Goal: Task Accomplishment & Management: Manage account settings

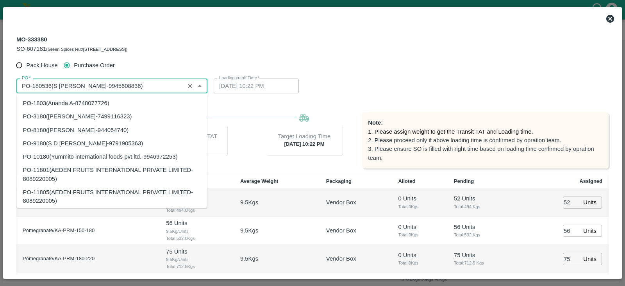
scroll to position [3720, 0]
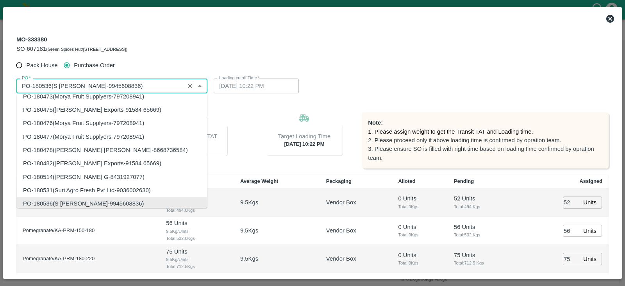
click at [611, 16] on icon at bounding box center [610, 19] width 8 height 8
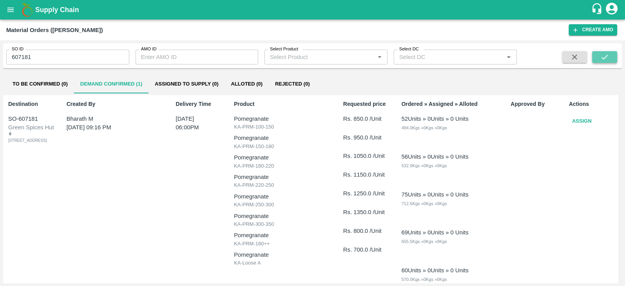
click at [601, 57] on icon "submit" at bounding box center [604, 57] width 9 height 9
click at [586, 123] on button "Assign" at bounding box center [582, 121] width 26 height 14
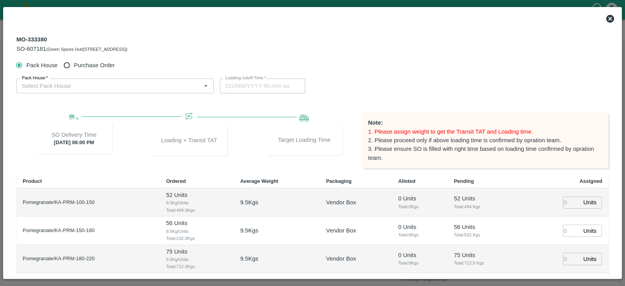
click at [100, 70] on label "Purchase Order" at bounding box center [87, 65] width 55 height 14
click at [74, 70] on input "Purchase Order" at bounding box center [67, 65] width 14 height 14
radio input "true"
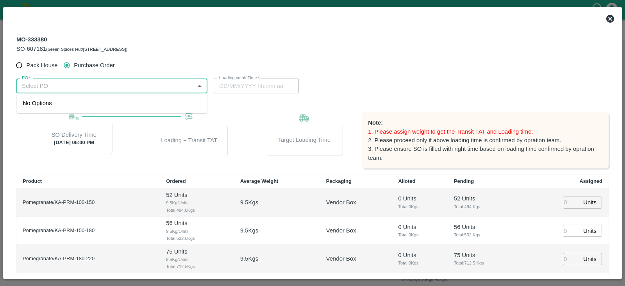
click at [101, 86] on input "PO   *" at bounding box center [105, 86] width 173 height 10
paste input "PO-180536("
type input "180536"
click at [32, 87] on input "PO   *" at bounding box center [105, 86] width 173 height 10
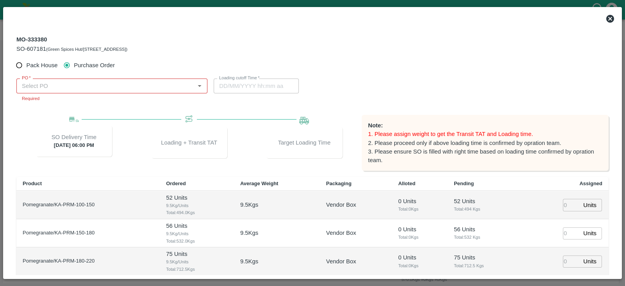
click at [611, 14] on icon at bounding box center [609, 18] width 9 height 9
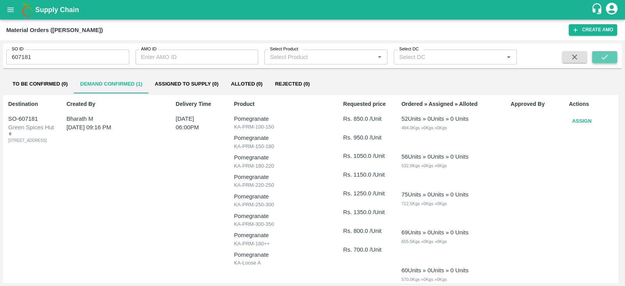
click at [609, 55] on icon "submit" at bounding box center [604, 57] width 9 height 9
click at [588, 123] on button "Assign" at bounding box center [582, 121] width 26 height 14
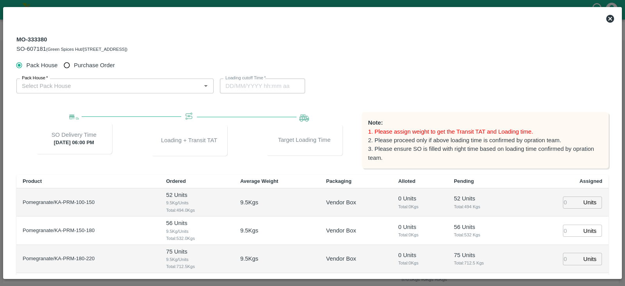
click at [104, 68] on span "Purchase Order" at bounding box center [94, 65] width 41 height 9
click at [74, 68] on input "Purchase Order" at bounding box center [67, 65] width 14 height 14
radio input "true"
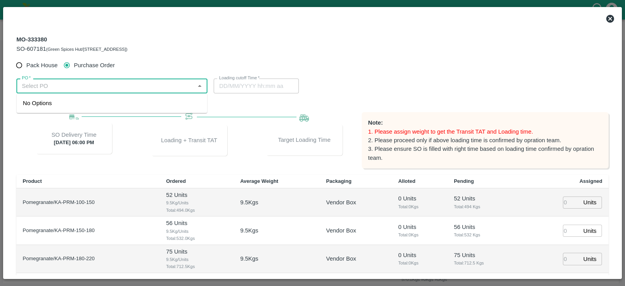
click at [102, 84] on input "PO   *" at bounding box center [105, 86] width 173 height 10
paste input "180536"
click at [104, 103] on div "PO-180536(S Narasimhamurthy-9945608836)" at bounding box center [83, 103] width 121 height 9
type input "PO-180536(S Narasimhamurthy-9945608836)"
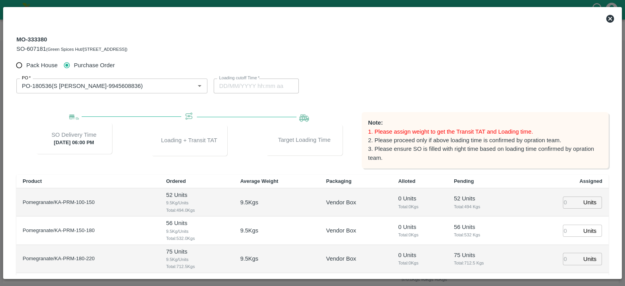
click at [577, 75] on div "PO   * PO   * Loading cutoff Time   * Loading cutoff Time" at bounding box center [312, 85] width 592 height 27
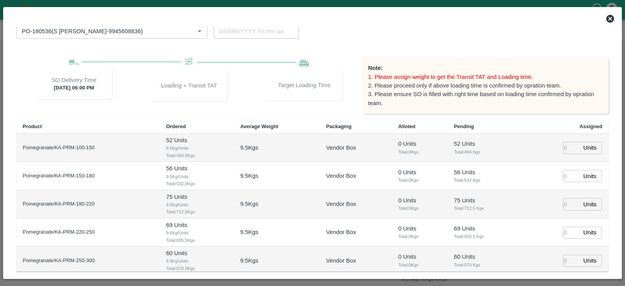
scroll to position [101, 0]
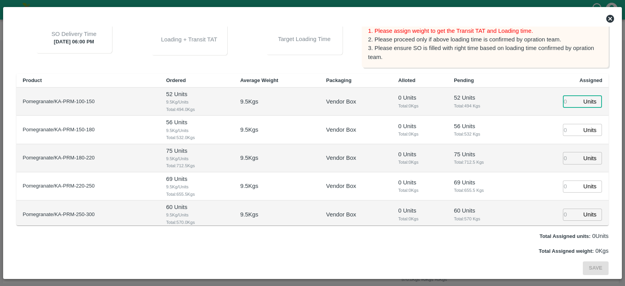
click at [564, 106] on input "number" at bounding box center [571, 102] width 17 height 12
click at [565, 96] on input "number" at bounding box center [571, 102] width 17 height 12
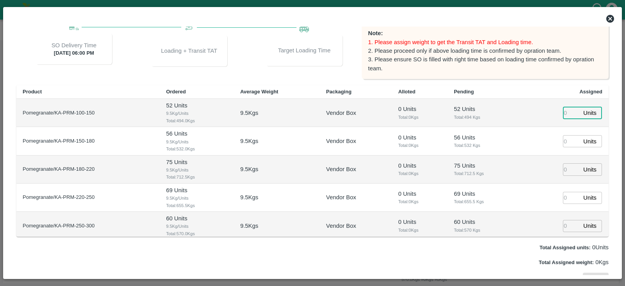
scroll to position [97, 0]
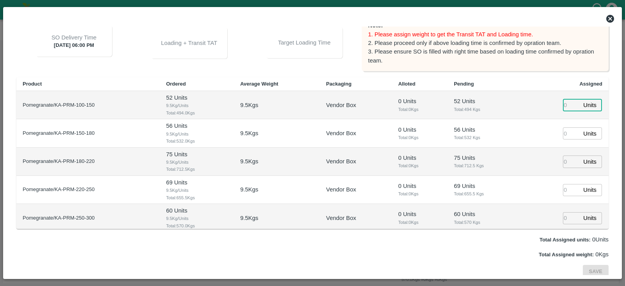
click at [565, 106] on input "number" at bounding box center [571, 105] width 17 height 12
type input "52"
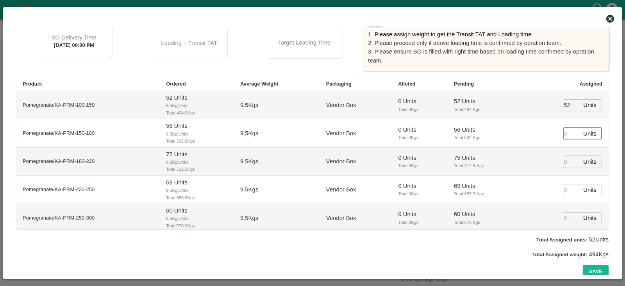
type input "21/10/2025 12:22 AM"
type input "56"
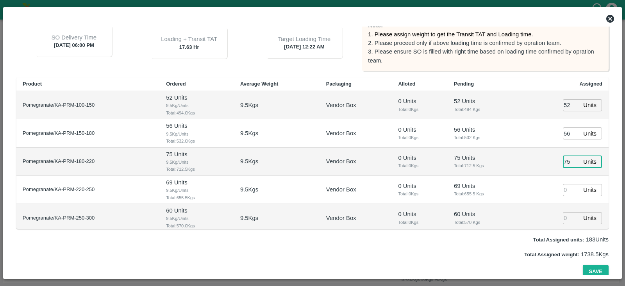
type input "75"
type input "69"
type input "6"
type input "[DATE] 10:22 PM"
type input "60"
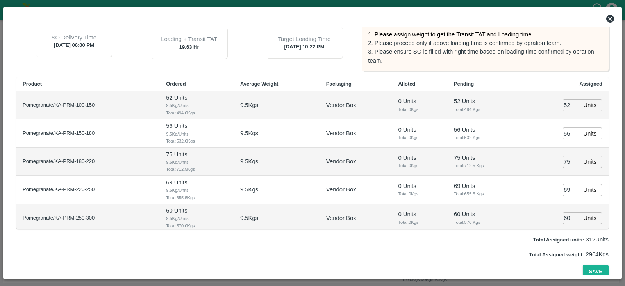
scroll to position [87, 0]
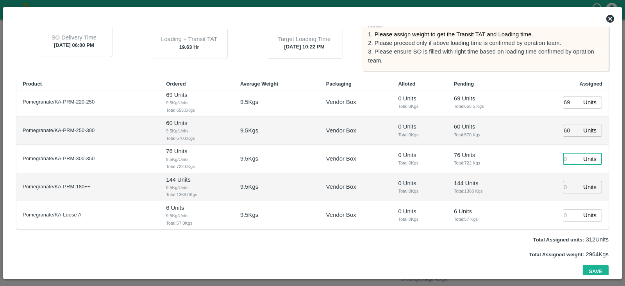
type input "20/10/2025 11:22 PM"
type input "76"
type input "144"
type input "[DATE] 10:22 PM"
type input "6"
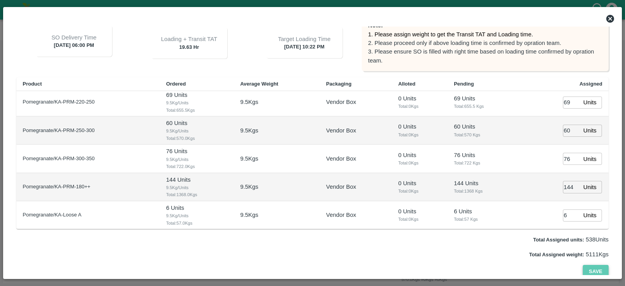
click at [598, 273] on button "Save" at bounding box center [596, 272] width 26 height 14
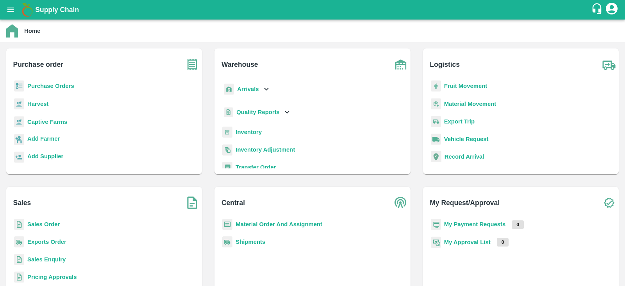
click at [55, 86] on b "Purchase Orders" at bounding box center [50, 86] width 47 height 6
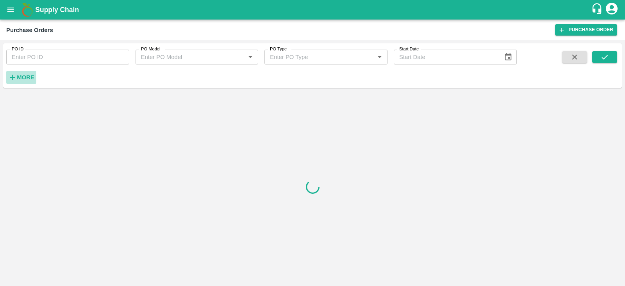
click at [23, 75] on strong "More" at bounding box center [26, 77] width 18 height 6
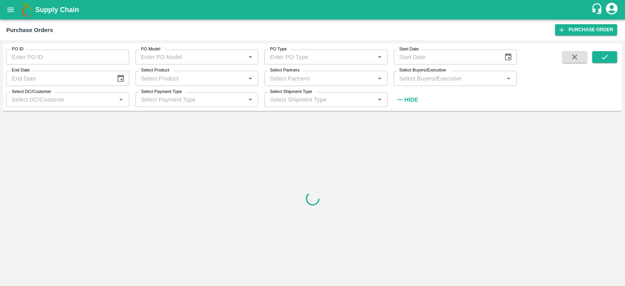
click at [467, 79] on input "Select Buyers/Executive" at bounding box center [448, 78] width 105 height 10
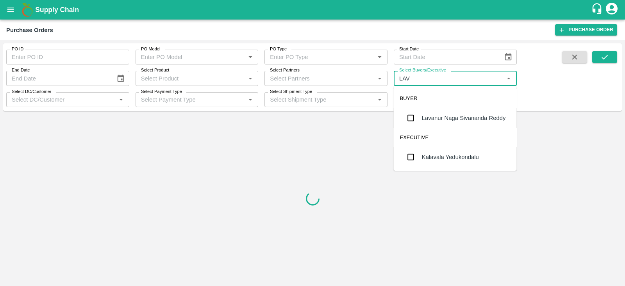
type input "LAVA"
click at [482, 122] on div "Lavanur Naga Sivananda Reddy" at bounding box center [464, 118] width 84 height 9
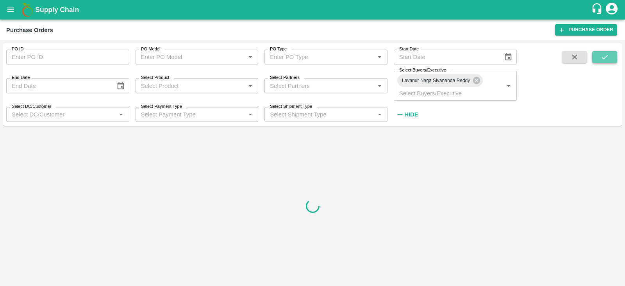
click at [610, 56] on button "submit" at bounding box center [604, 57] width 25 height 12
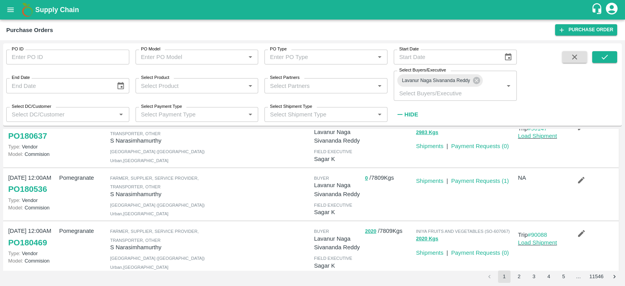
scroll to position [82, 0]
click at [606, 59] on icon "submit" at bounding box center [604, 57] width 9 height 9
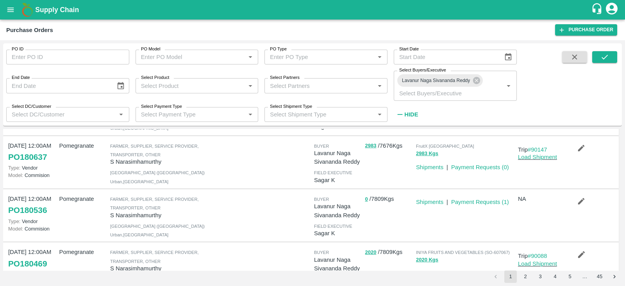
scroll to position [64, 0]
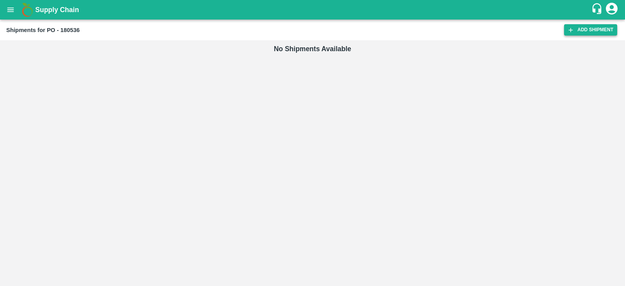
click at [579, 32] on link "Add Shipment" at bounding box center [590, 29] width 53 height 11
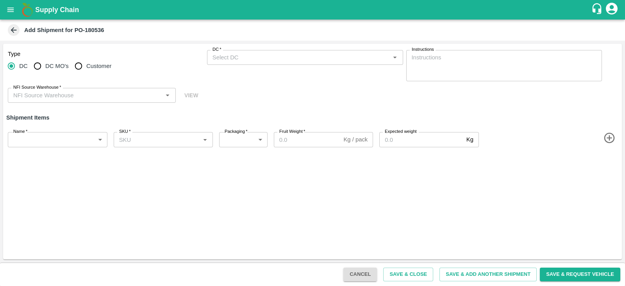
click at [94, 68] on span "Customer" at bounding box center [98, 66] width 25 height 9
click at [86, 68] on input "Customer" at bounding box center [79, 66] width 16 height 16
radio input "true"
click at [264, 52] on label "Customer (Material Orders)   *" at bounding box center [239, 49] width 55 height 6
click at [264, 52] on input "Customer (Material Orders)   *" at bounding box center [298, 57] width 179 height 10
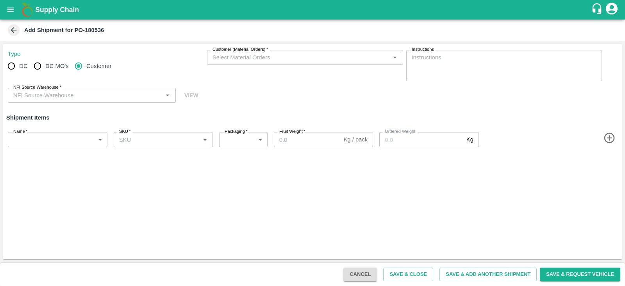
radio input "true"
click at [262, 57] on input "DC   *" at bounding box center [298, 57] width 179 height 10
click at [81, 72] on input "Customer" at bounding box center [79, 66] width 16 height 16
radio input "true"
click at [223, 57] on input "Customer (Material Orders)   *" at bounding box center [298, 57] width 179 height 10
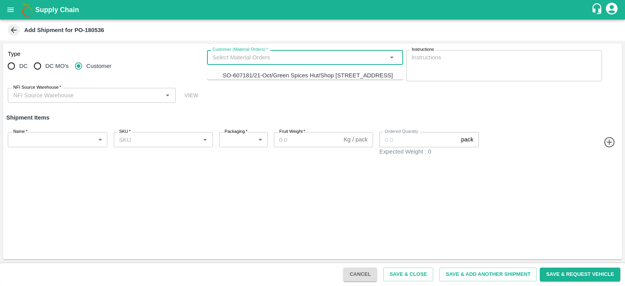
click at [232, 72] on div "SO-607181/21-Oct/Green Spices Hut/Shop [STREET_ADDRESS]" at bounding box center [308, 75] width 170 height 9
type input "SO-607181/21-Oct/Green Spices Hut/Shop [STREET_ADDRESS]"
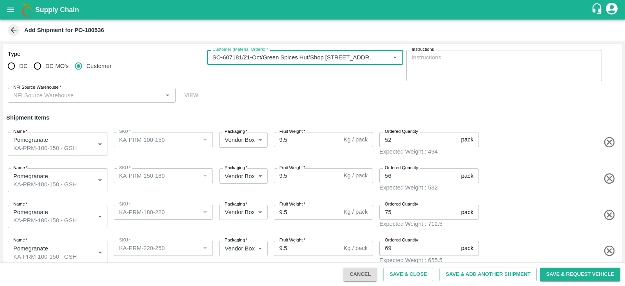
click at [98, 89] on div "NFI Source Warehouse   *" at bounding box center [92, 95] width 168 height 15
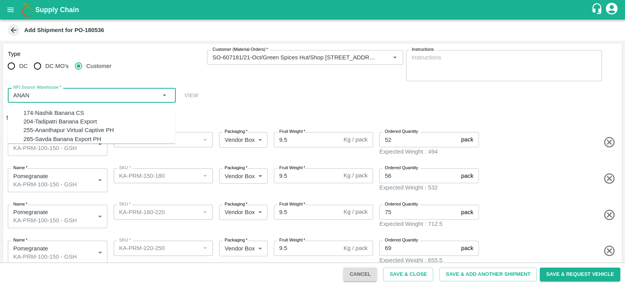
click at [86, 135] on div "255-Ananthapur Virtual Captive PH" at bounding box center [68, 130] width 91 height 9
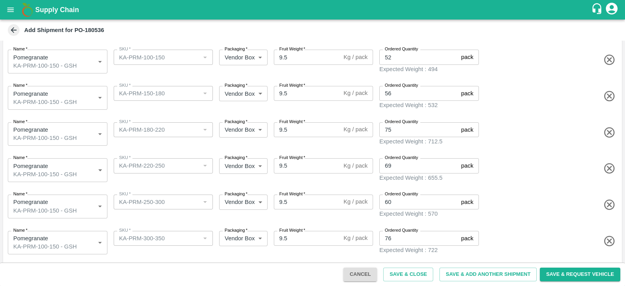
scroll to position [84, 0]
type input "255-Ananthapur Virtual Captive PH"
click at [79, 104] on body "Supply Chain Add Shipment for PO-180536 Type DC DC MO's Customer Customer (Mate…" at bounding box center [312, 143] width 625 height 286
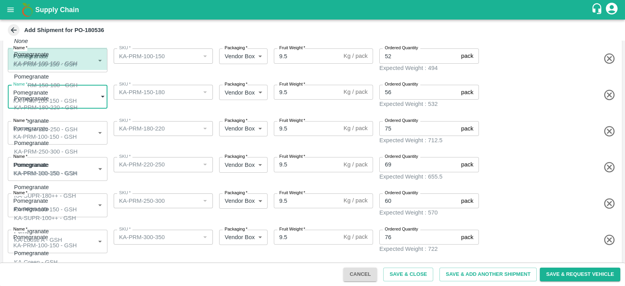
click at [75, 84] on div "Pomegranate KA-PRM-150-180 - GSH" at bounding box center [46, 81] width 64 height 18
type input "2109923"
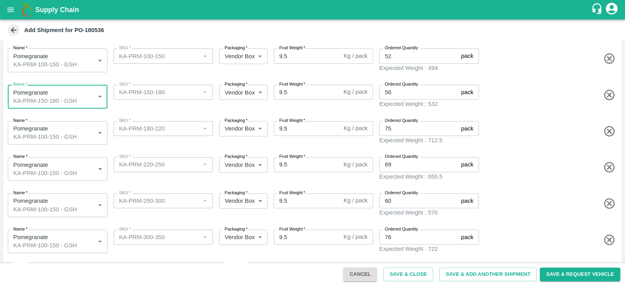
click at [75, 125] on body "Supply Chain Add Shipment for PO-180536 Type DC DC MO's Customer Customer (Mate…" at bounding box center [312, 143] width 625 height 286
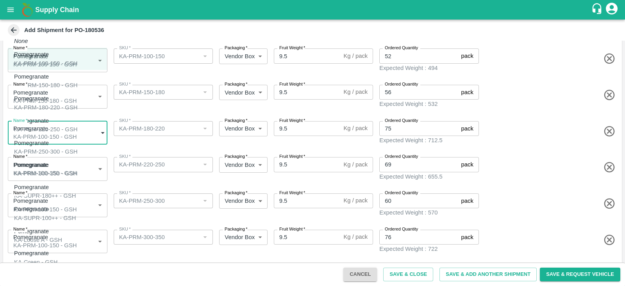
click at [78, 102] on div "Pomegranate KA-PRM-180-220 - GSH" at bounding box center [46, 103] width 64 height 18
type input "2109924"
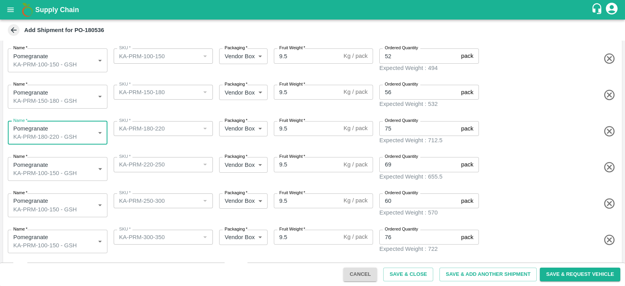
click at [83, 163] on body "Supply Chain Add Shipment for PO-180536 Type DC DC MO's Customer Customer (Mate…" at bounding box center [312, 143] width 625 height 286
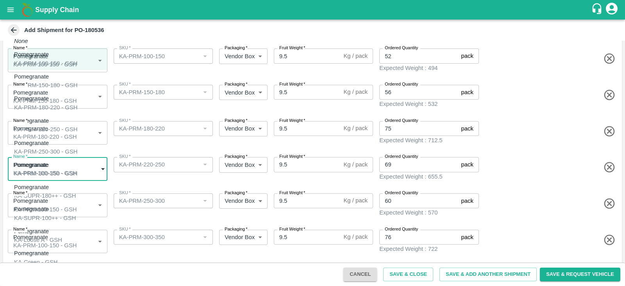
click at [78, 126] on div "Pomegranate KA-PRM-220-250 - GSH" at bounding box center [46, 125] width 64 height 18
type input "2109925"
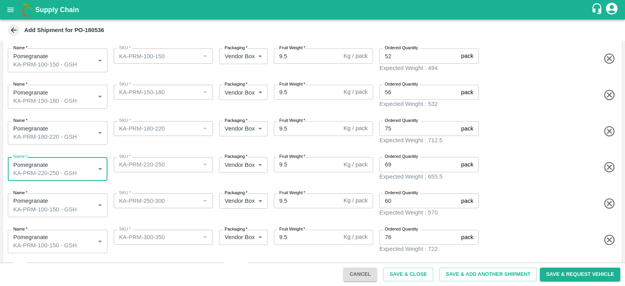
click at [77, 201] on body "Supply Chain Add Shipment for PO-180536 Type DC DC MO's Customer Customer (Mate…" at bounding box center [312, 143] width 625 height 286
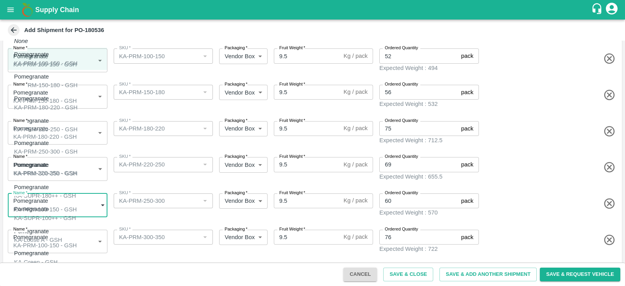
click at [75, 146] on div "Pomegranate KA-PRM-250-300 - GSH" at bounding box center [46, 148] width 64 height 18
type input "2109926"
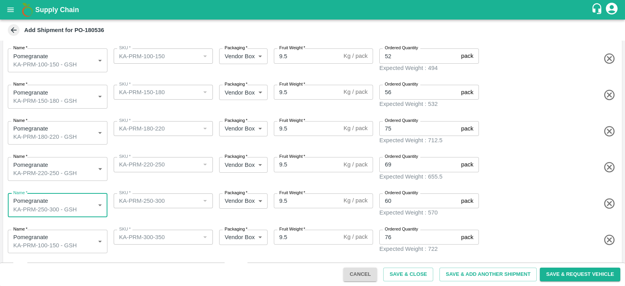
scroll to position [133, 0]
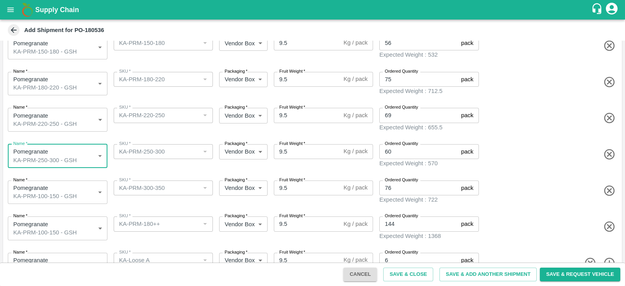
click at [79, 180] on body "Supply Chain Add Shipment for PO-180536 Type DC DC MO's Customer Customer (Mate…" at bounding box center [312, 143] width 625 height 286
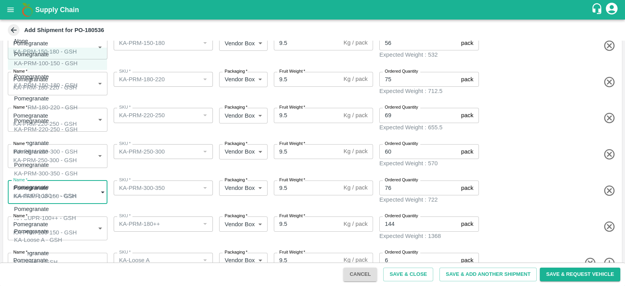
click at [78, 161] on div "Pomegranate KA-PRM-300-350 - GSH" at bounding box center [46, 170] width 64 height 18
type input "2109927"
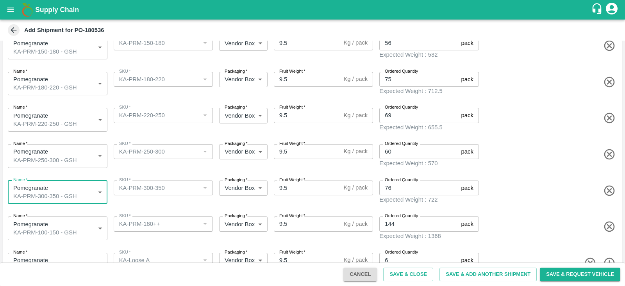
scroll to position [146, 0]
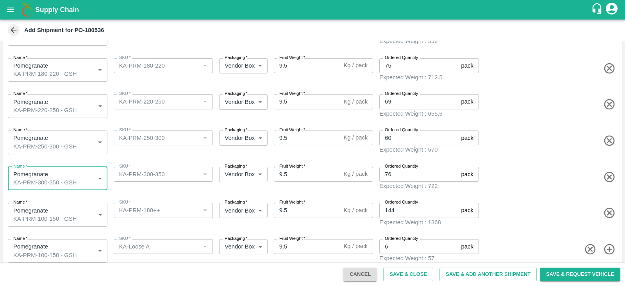
click at [73, 203] on body "Supply Chain Add Shipment for PO-180536 Type DC DC MO's Customer Customer (Mate…" at bounding box center [312, 143] width 625 height 286
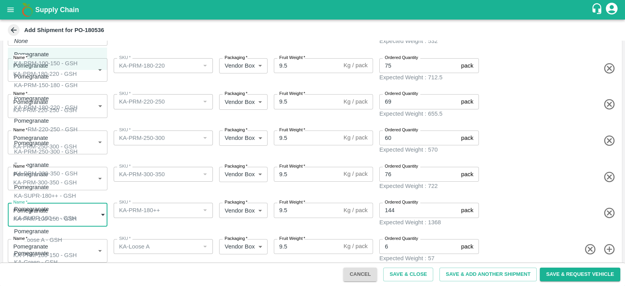
click at [76, 183] on div "Pomegranate KA-SUPR-180++ - GSH" at bounding box center [45, 192] width 62 height 18
type input "2109928"
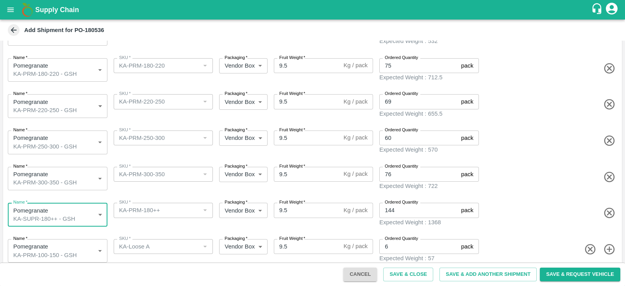
click at [88, 245] on body "Supply Chain Add Shipment for PO-180536 Type DC DC MO's Customer Customer (Mate…" at bounding box center [312, 143] width 625 height 286
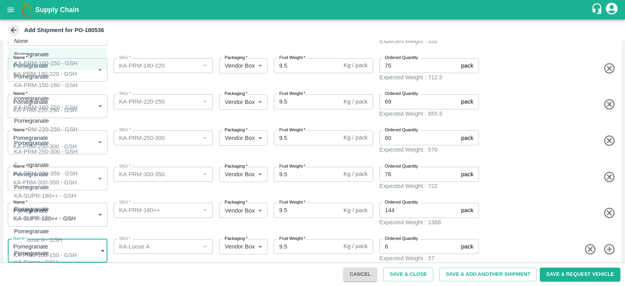
click at [57, 249] on div "Pomegranate KA-Green - GSH" at bounding box center [35, 258] width 43 height 18
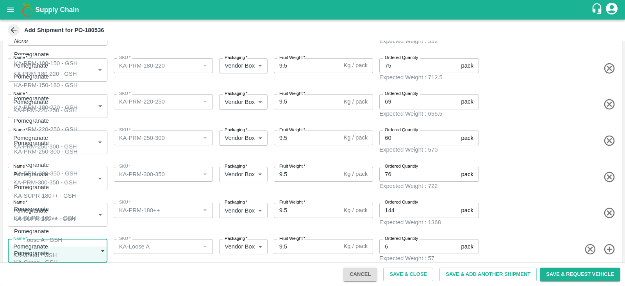
click at [88, 245] on body "Supply Chain Add Shipment for PO-180536 Type DC DC MO's Customer Customer (Mate…" at bounding box center [312, 143] width 625 height 286
click at [76, 207] on div "Pomegranate KA-SUPR-100++ - GSH" at bounding box center [45, 214] width 62 height 18
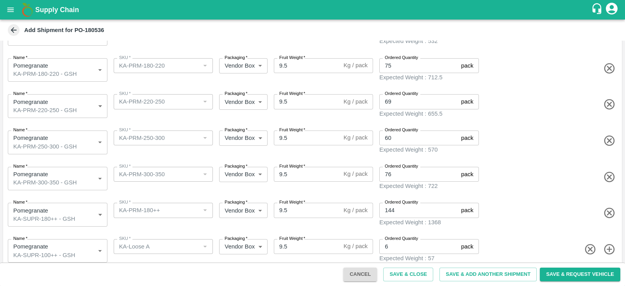
drag, startPoint x: 84, startPoint y: 207, endPoint x: 88, endPoint y: 230, distance: 24.1
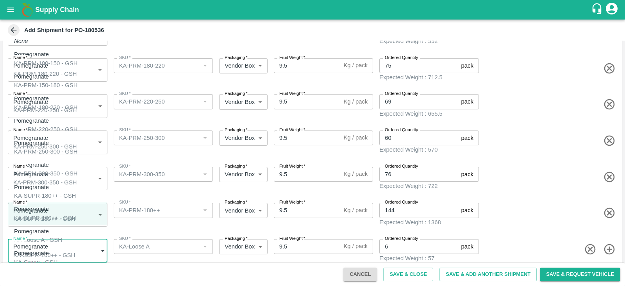
click at [88, 230] on body "Supply Chain Add Shipment for PO-180536 Type DC DC MO's Customer Customer (Mate…" at bounding box center [312, 143] width 625 height 286
click at [62, 227] on div "Pomegranate KA-Loose A - GSH" at bounding box center [38, 236] width 48 height 18
type input "2109930"
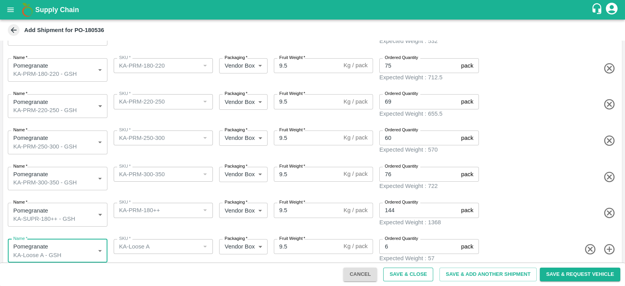
click at [395, 272] on button "Save & Close" at bounding box center [408, 275] width 50 height 14
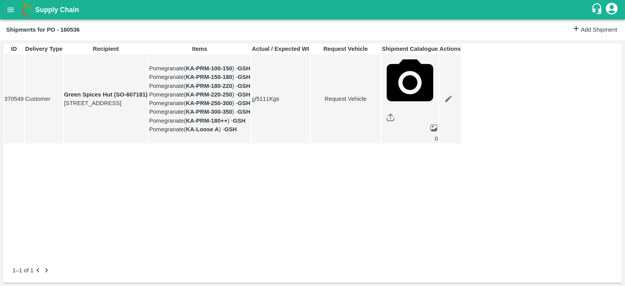
click at [380, 103] on link "Request Vehicle" at bounding box center [346, 99] width 70 height 9
type input "[DATE] 10:22 PM"
type input "DD/MM/YYYY hh:mm aa"
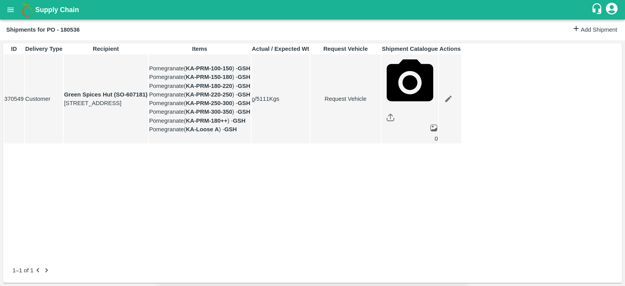
type input "[DATE] 01:00 PM"
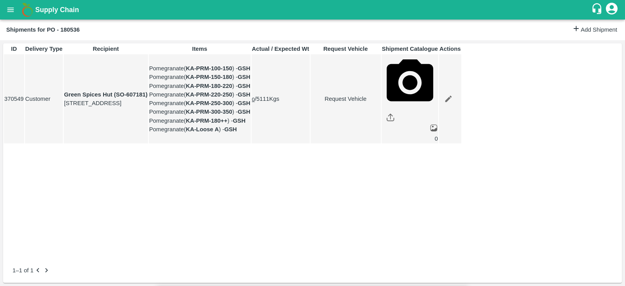
type input "[DATE] 04:22 AM"
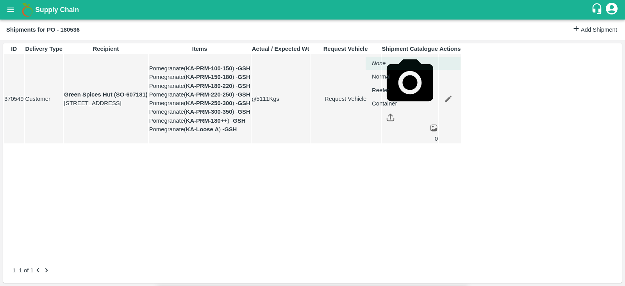
click at [402, 48] on body "Supply Chain Shipments for PO - 180536 Add Shipment ID Delivery Type Recipient …" at bounding box center [312, 143] width 625 height 286
click at [394, 79] on div "Normal" at bounding box center [383, 76] width 23 height 9
type input "1"
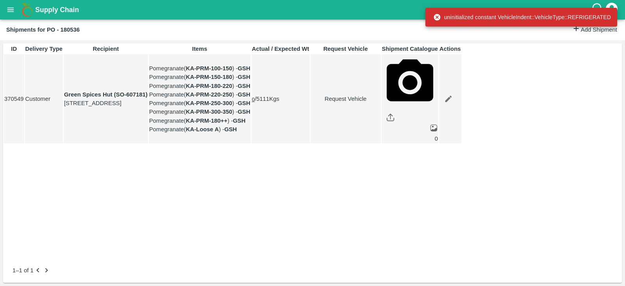
click at [380, 103] on link "Request Vehicle" at bounding box center [346, 99] width 70 height 9
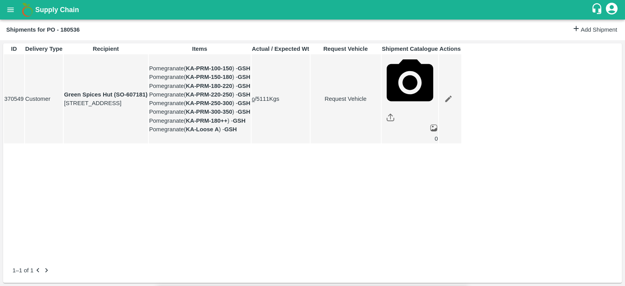
type input "1"
type input "[DATE] 01:00 PM"
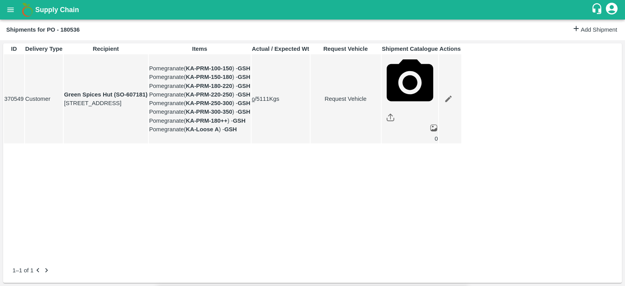
type input "[DATE] 04:22 AM"
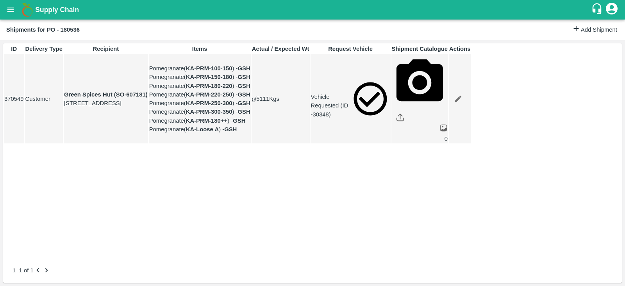
click at [441, 257] on div "ID Delivery Type Recipient Items Actual / Expected Wt Request Vehicle Shipment …" at bounding box center [312, 150] width 619 height 214
